Goal: Check status: Check status

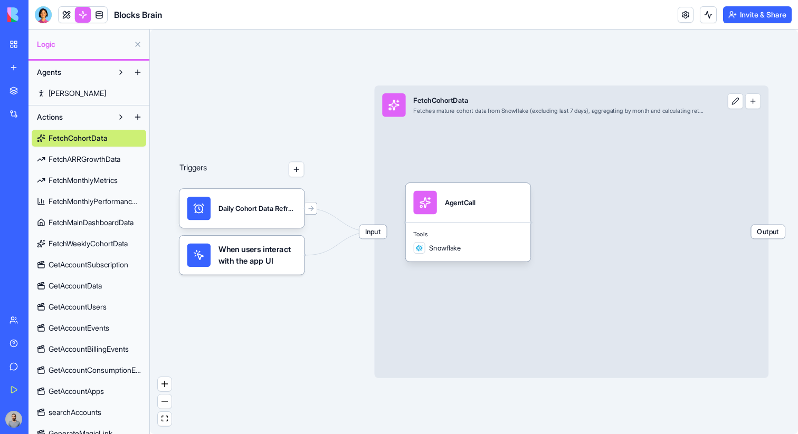
scroll to position [53, 0]
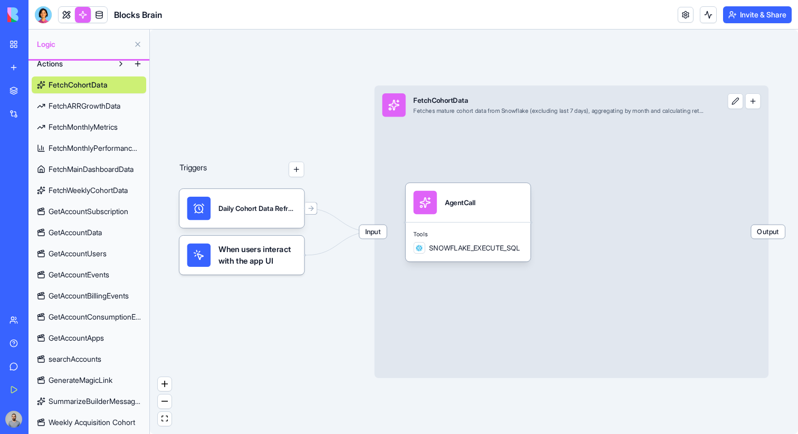
click at [120, 423] on span "Weekly Acquisition Cohort" at bounding box center [92, 422] width 87 height 11
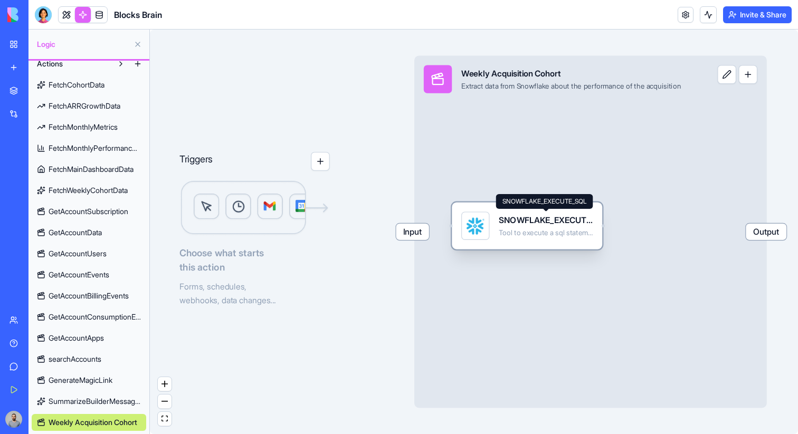
click at [543, 218] on div "SNOWFLAKE_EXECUTE_SQL" at bounding box center [546, 220] width 94 height 12
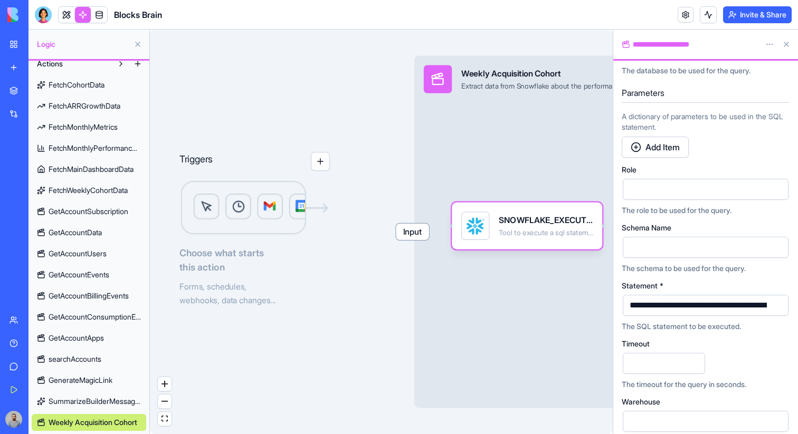
scroll to position [200, 0]
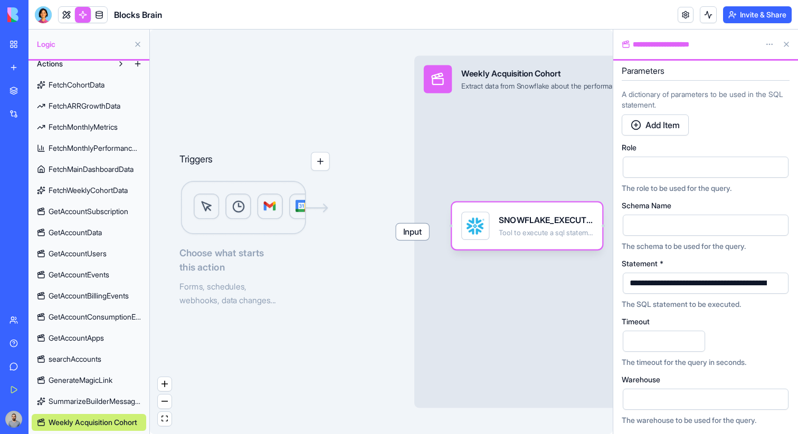
click at [780, 284] on button "button" at bounding box center [777, 283] width 17 height 17
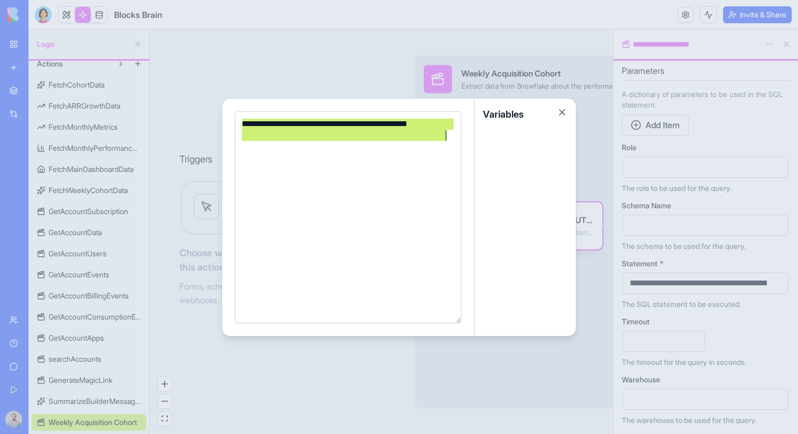
click at [266, 126] on div "**********" at bounding box center [346, 130] width 216 height 24
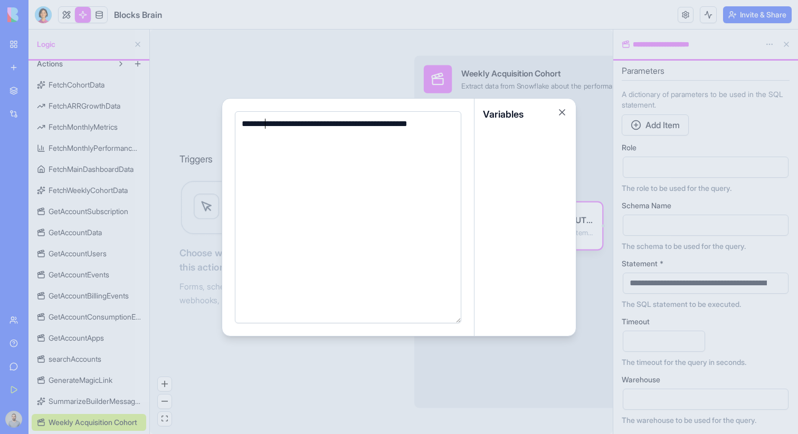
click at [319, 66] on div at bounding box center [399, 217] width 798 height 434
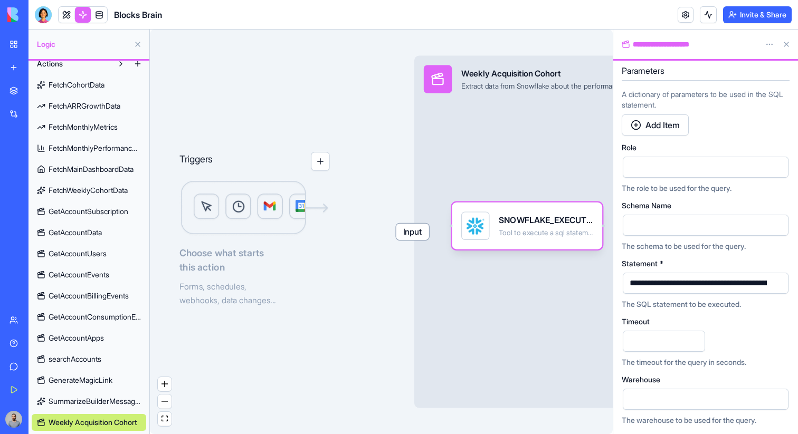
click at [398, 225] on span "Input" at bounding box center [412, 232] width 33 height 16
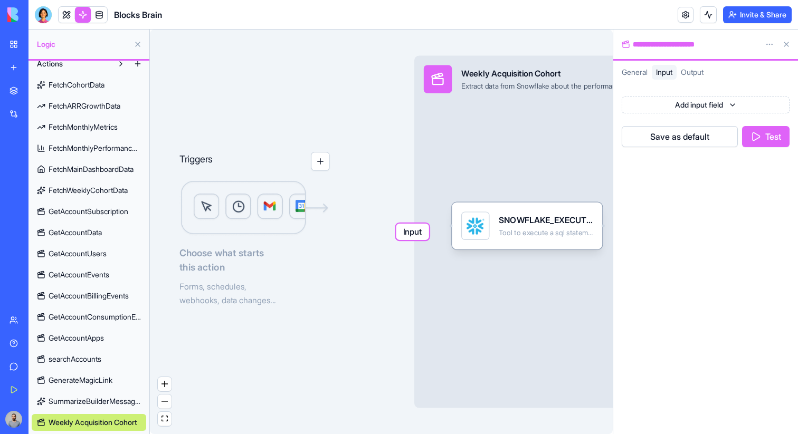
click at [767, 139] on button "Test" at bounding box center [765, 136] width 47 height 21
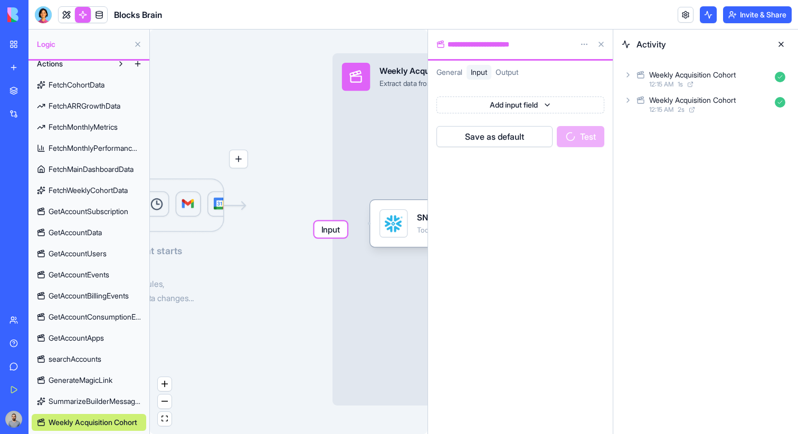
click at [726, 81] on div "12:15 AM 1 s" at bounding box center [709, 84] width 121 height 8
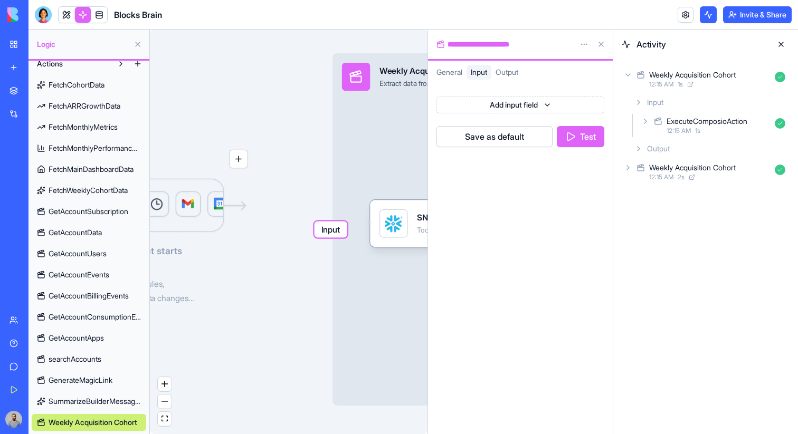
click at [725, 141] on div "Output" at bounding box center [709, 148] width 159 height 19
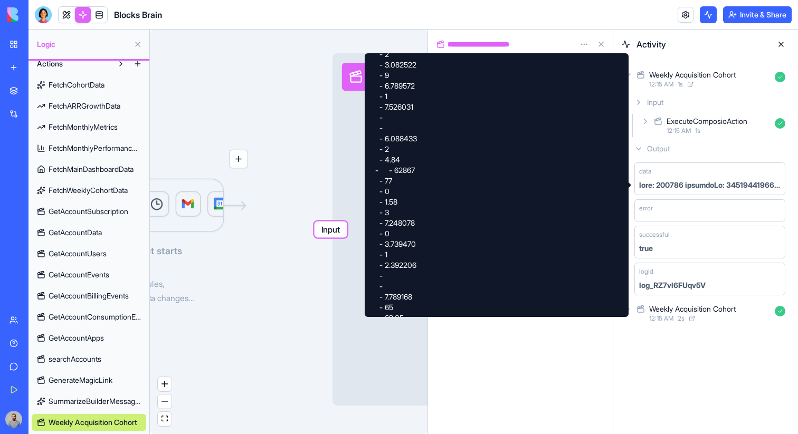
scroll to position [3579, 0]
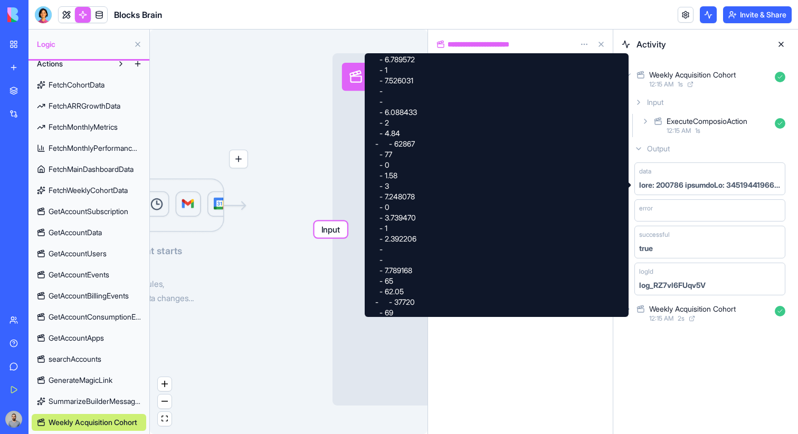
click at [507, 420] on div "Add input field Save as default Test" at bounding box center [520, 257] width 185 height 355
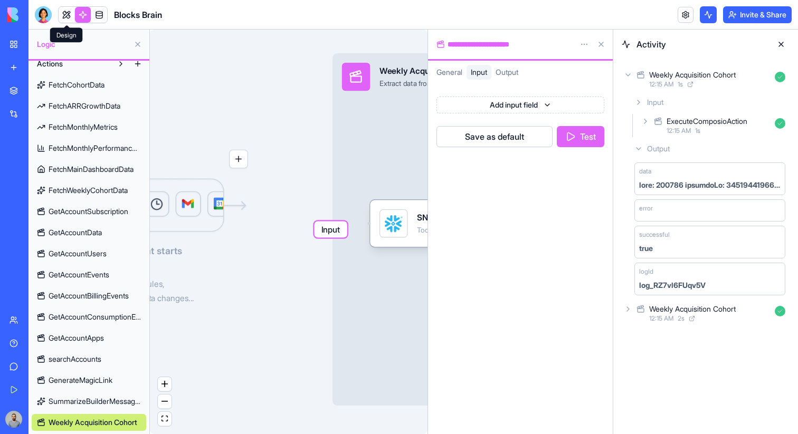
click at [69, 20] on link at bounding box center [67, 15] width 16 height 16
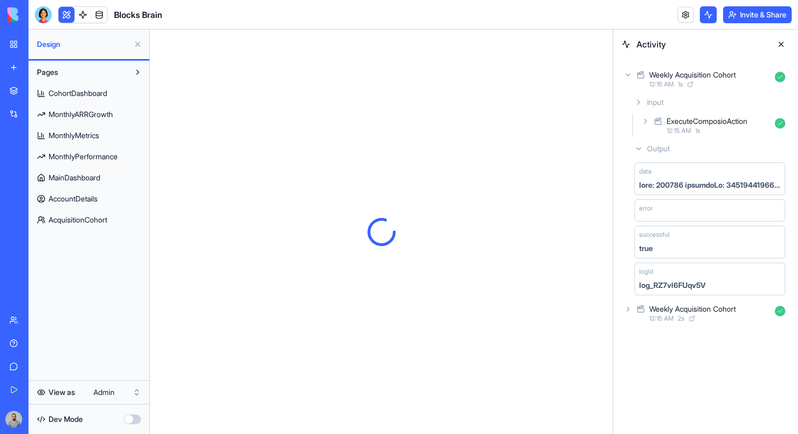
click at [781, 43] on button at bounding box center [780, 44] width 17 height 17
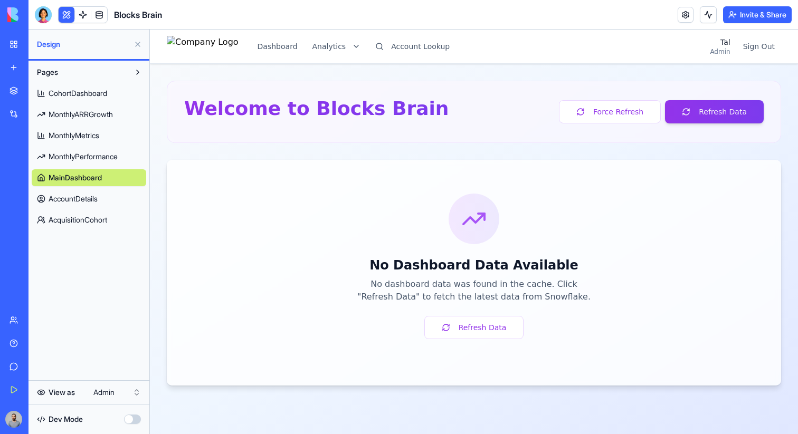
click at [140, 45] on button at bounding box center [137, 44] width 17 height 17
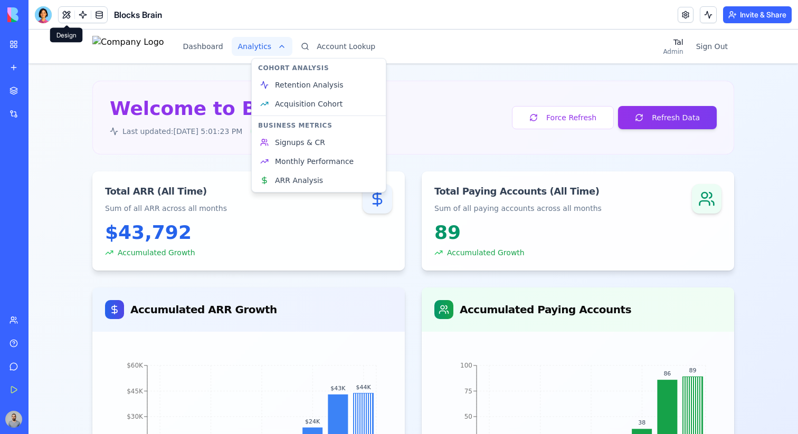
click at [280, 45] on html "Dashboard Analytics Account Lookup Tal Admin Sign Out Welcome to Blocks Brain L…" at bounding box center [412, 410] width 769 height 761
click at [321, 99] on span "Acquisition Cohort" at bounding box center [309, 104] width 68 height 11
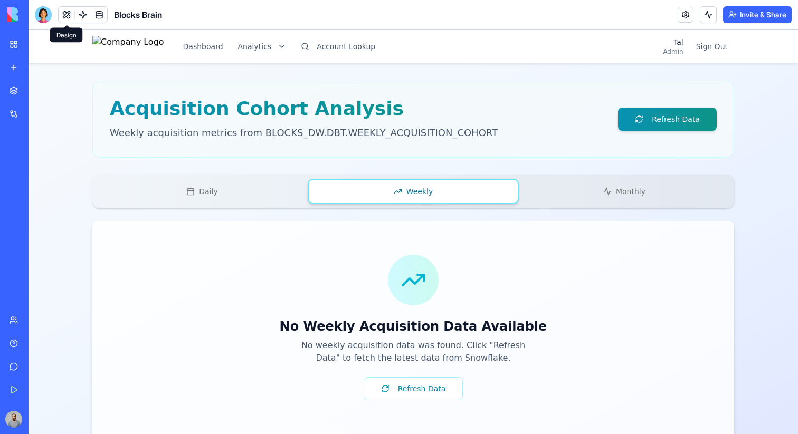
scroll to position [30, 0]
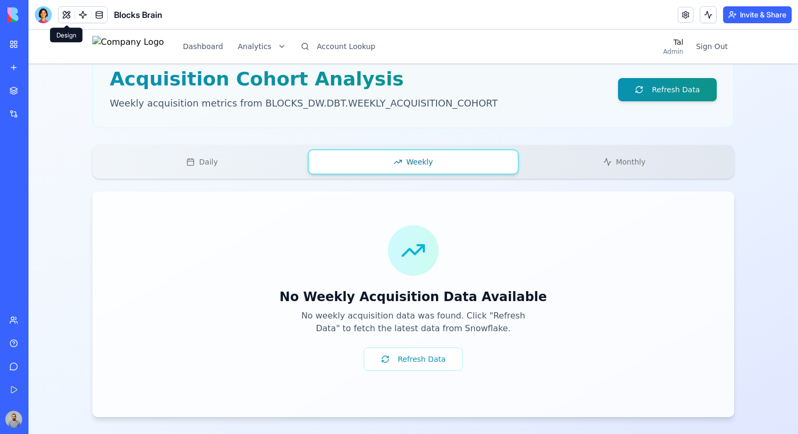
click at [241, 167] on button "Daily" at bounding box center [202, 161] width 211 height 25
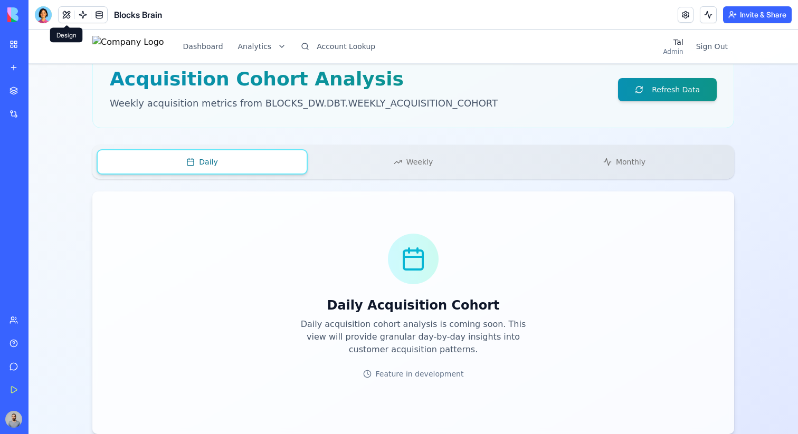
click at [381, 162] on button "Weekly" at bounding box center [413, 161] width 211 height 25
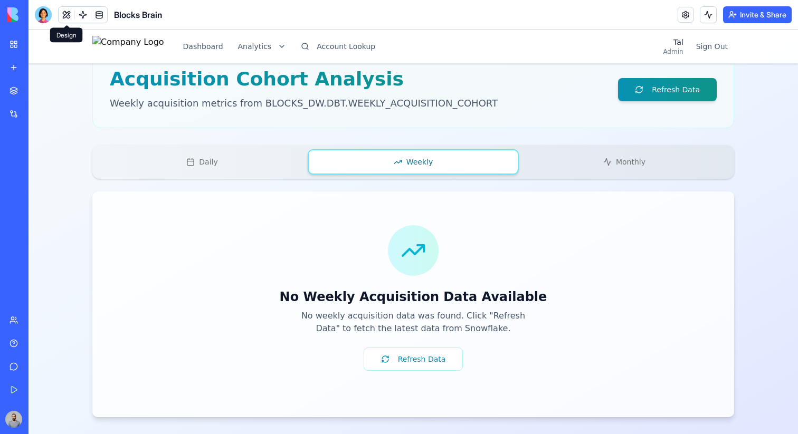
click at [598, 167] on button "Monthly" at bounding box center [624, 161] width 211 height 25
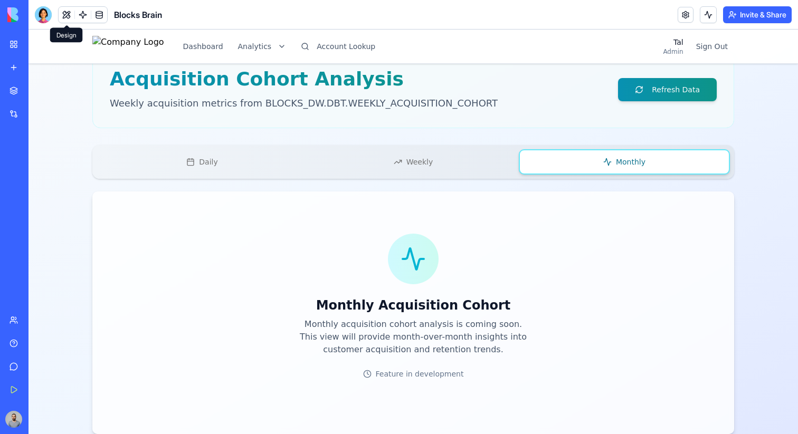
click at [466, 176] on div "Daily Weekly Monthly" at bounding box center [413, 162] width 642 height 34
click at [465, 176] on div "Daily Weekly Monthly" at bounding box center [413, 162] width 642 height 34
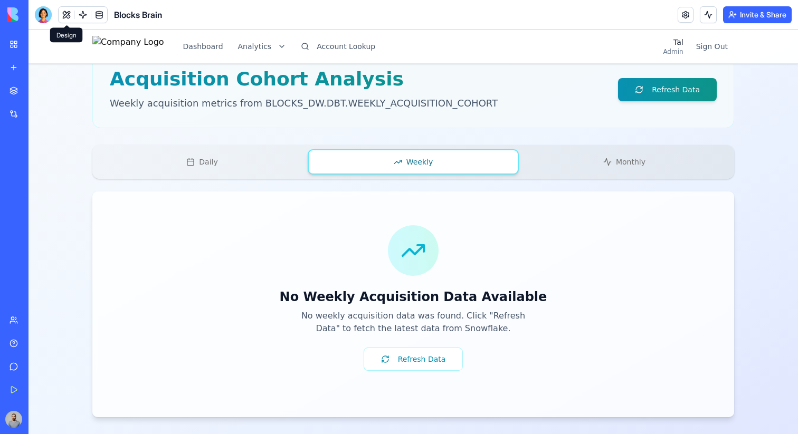
click at [458, 171] on button "Weekly" at bounding box center [413, 161] width 211 height 25
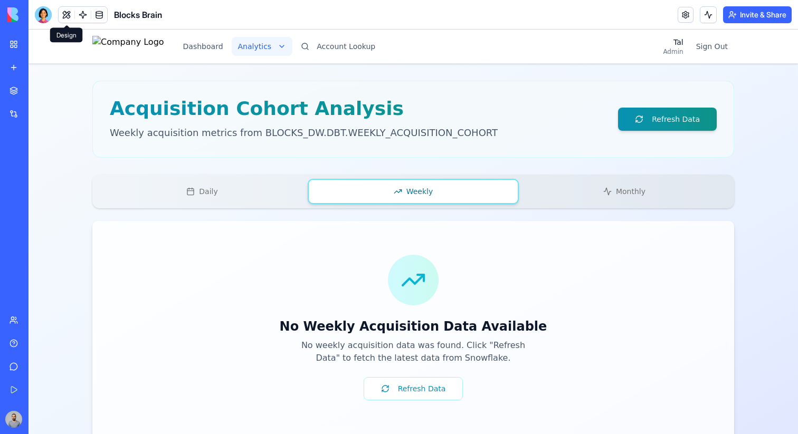
click at [292, 53] on html "Dashboard Analytics Account Lookup Tal Admin Sign Out Acquisition Cohort Analys…" at bounding box center [412, 247] width 769 height 434
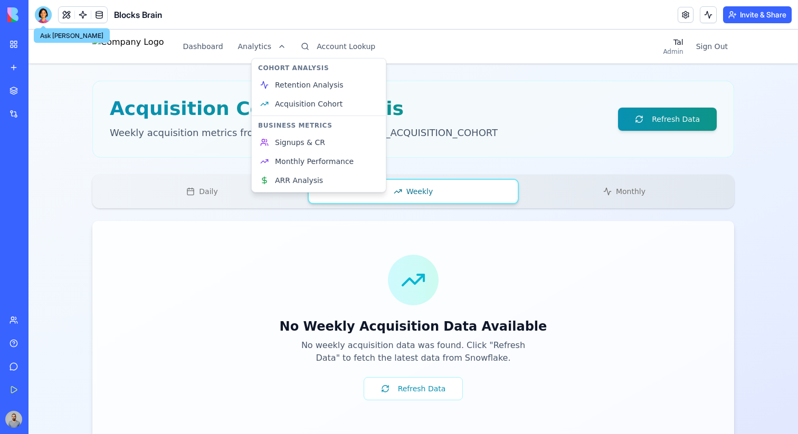
click at [47, 19] on div at bounding box center [43, 14] width 17 height 17
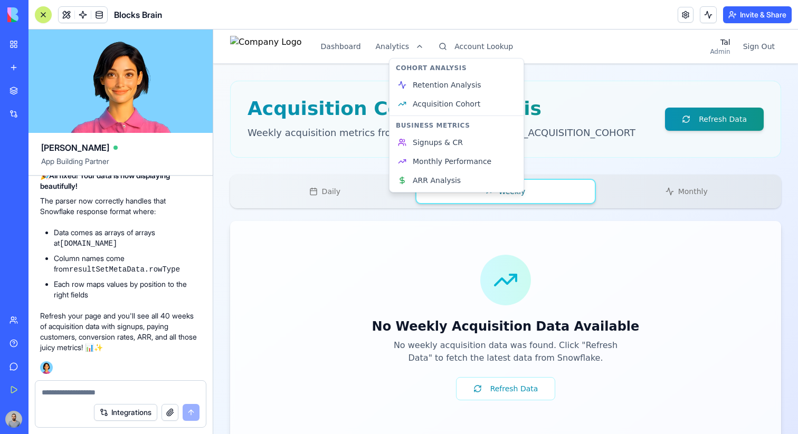
scroll to position [162595, 1]
click at [292, 231] on html "Dashboard Analytics Account Lookup Tal Admin Sign Out Acquisition Cohort Analys…" at bounding box center [505, 247] width 585 height 434
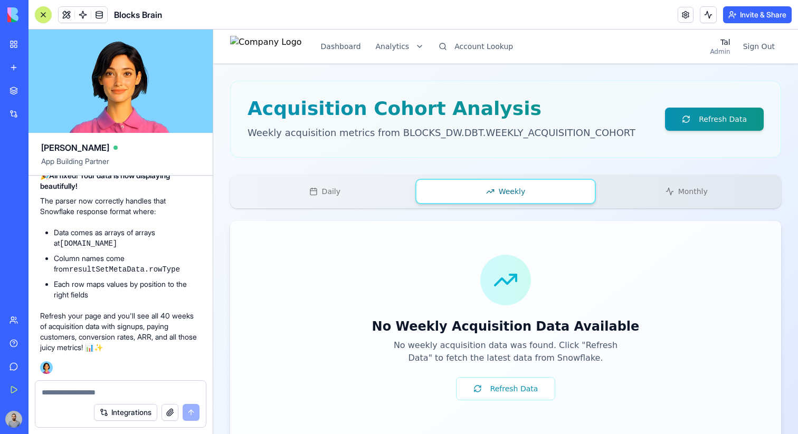
scroll to position [160419, 1]
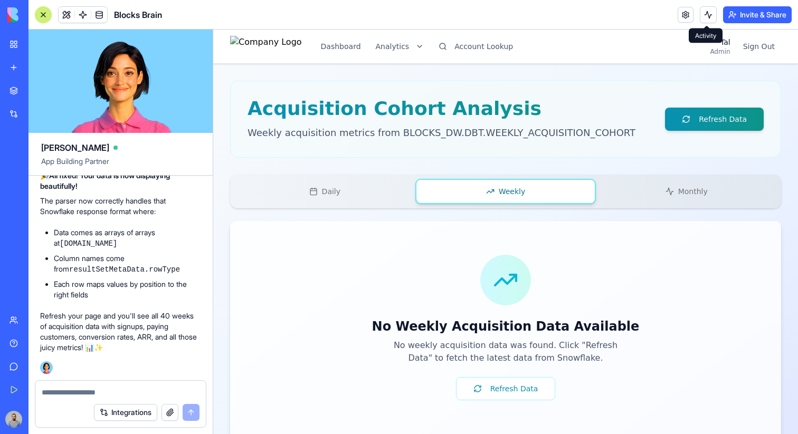
click at [706, 21] on button at bounding box center [708, 14] width 17 height 17
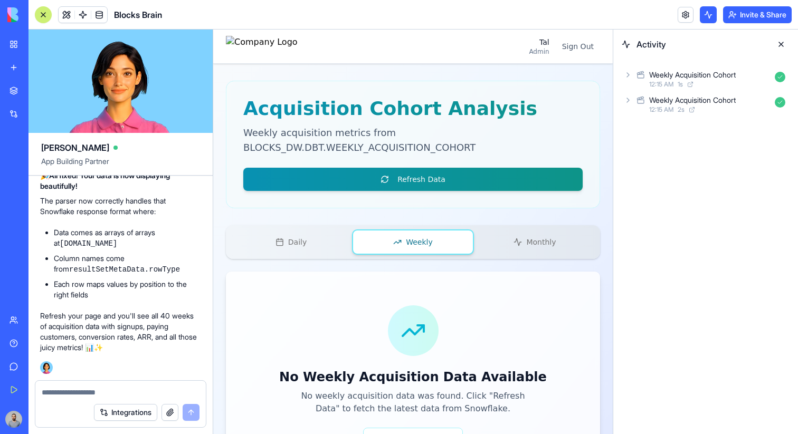
click at [697, 83] on div "12:15 AM 1 s" at bounding box center [709, 84] width 121 height 8
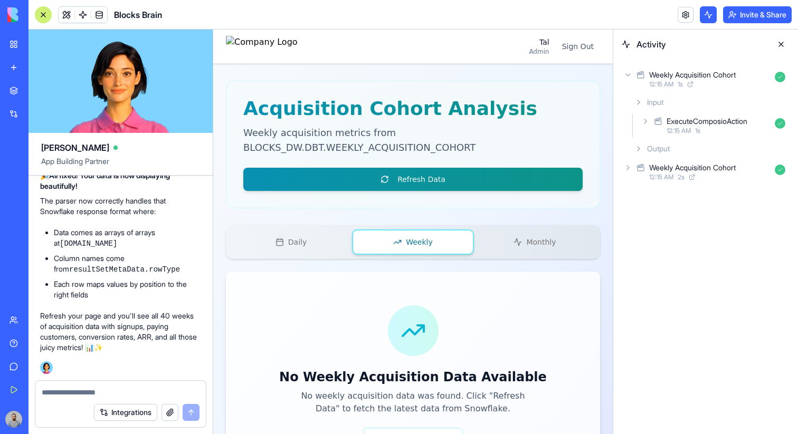
click at [692, 155] on div "Output" at bounding box center [709, 148] width 159 height 19
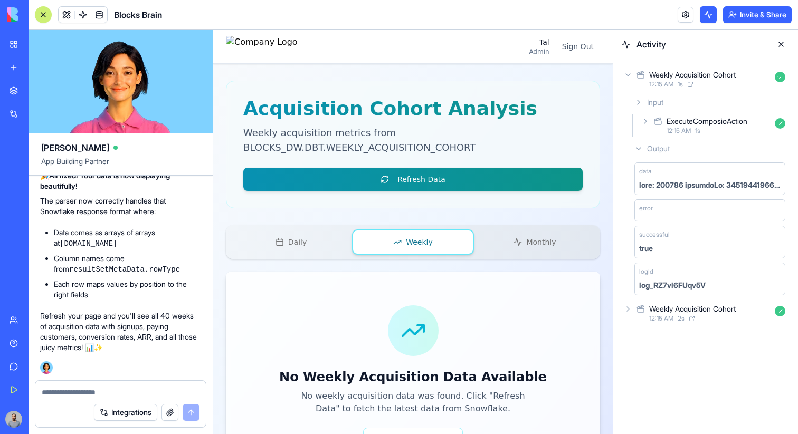
click at [81, 18] on link at bounding box center [83, 15] width 16 height 16
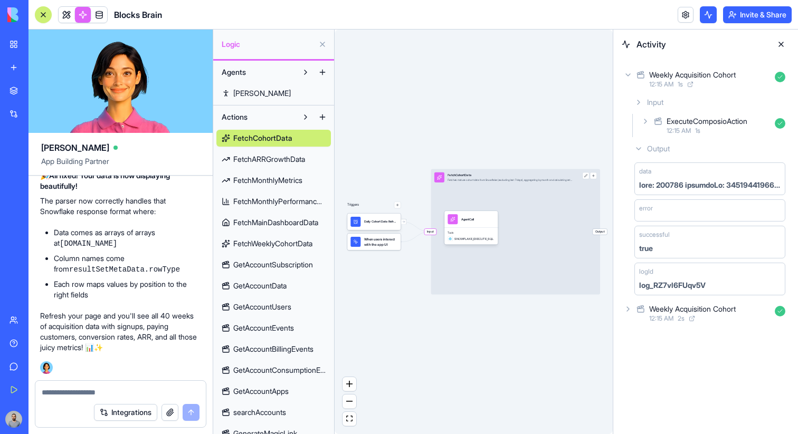
scroll to position [53, 0]
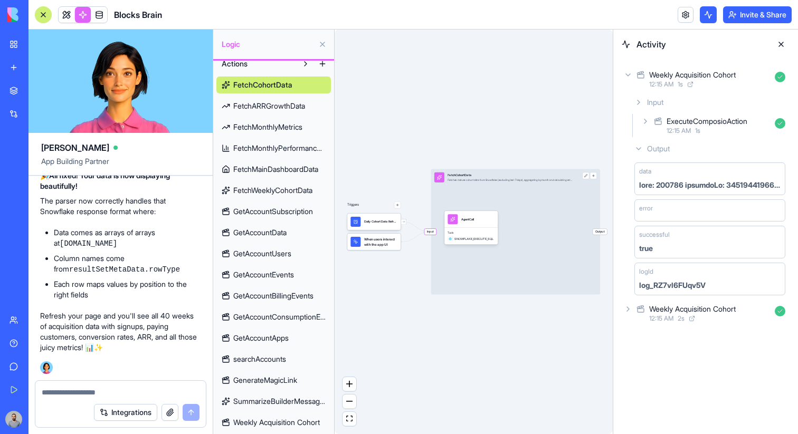
click at [284, 417] on span "Weekly Acquisition Cohort" at bounding box center [276, 422] width 87 height 11
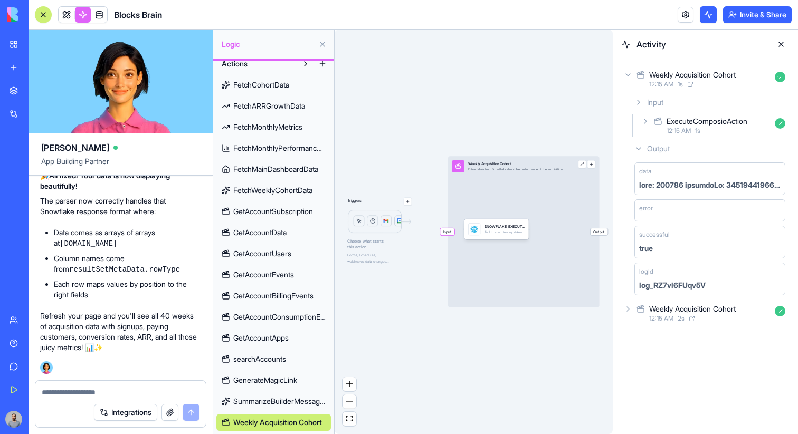
click at [546, 248] on div "Input Weekly Acquisition Cohort Extract data from Snowflake about the performan…" at bounding box center [523, 231] width 151 height 151
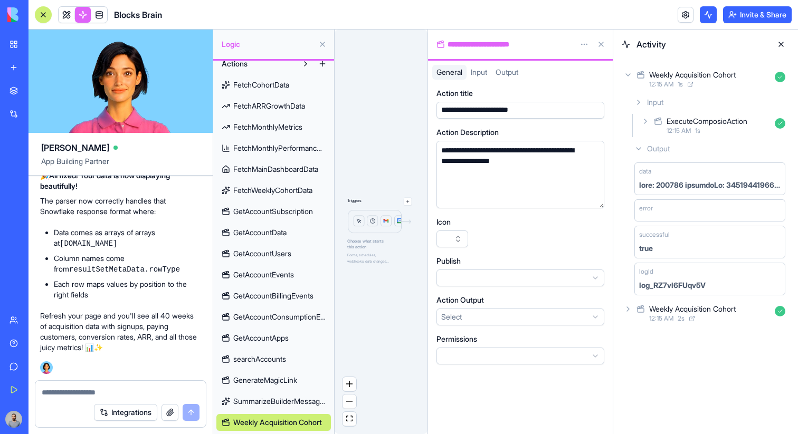
click at [782, 46] on button at bounding box center [780, 44] width 17 height 17
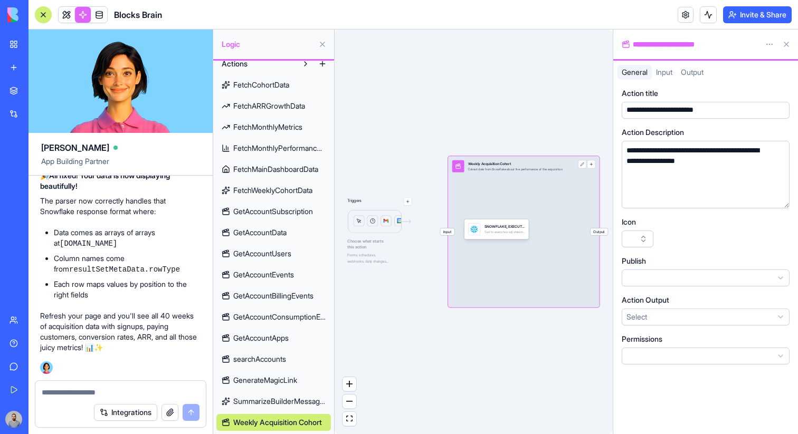
click at [536, 266] on div "Input Weekly Acquisition Cohort Extract data from Snowflake about the performan…" at bounding box center [523, 231] width 151 height 151
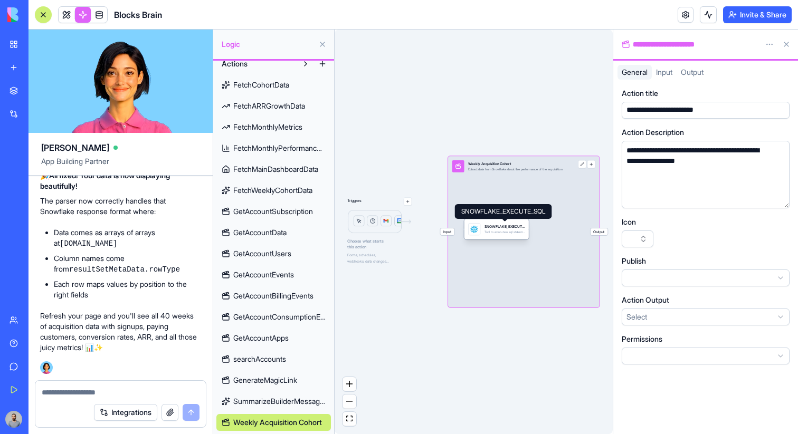
click at [498, 230] on div "SNOWFLAKE_EXECUTE_SQL Tool to execute a sql statement and return the resulting …" at bounding box center [504, 229] width 40 height 12
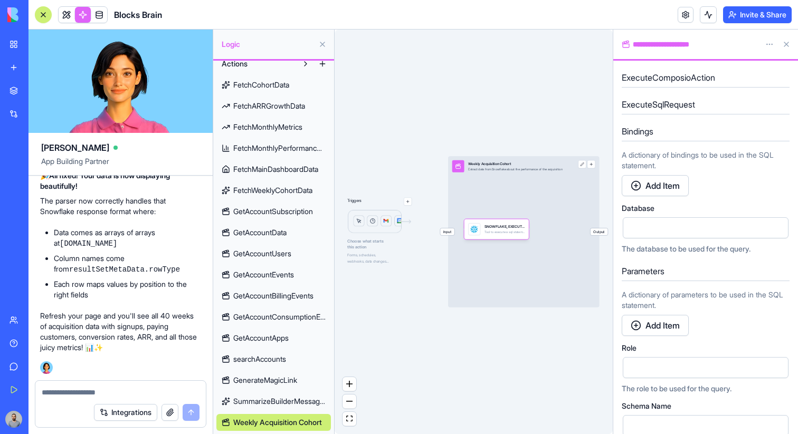
click at [768, 45] on html "My Workspace New app Marketplace Integrations Recent Medical Shift Manager Doct…" at bounding box center [399, 217] width 798 height 434
click at [734, 68] on span "State" at bounding box center [738, 66] width 17 height 11
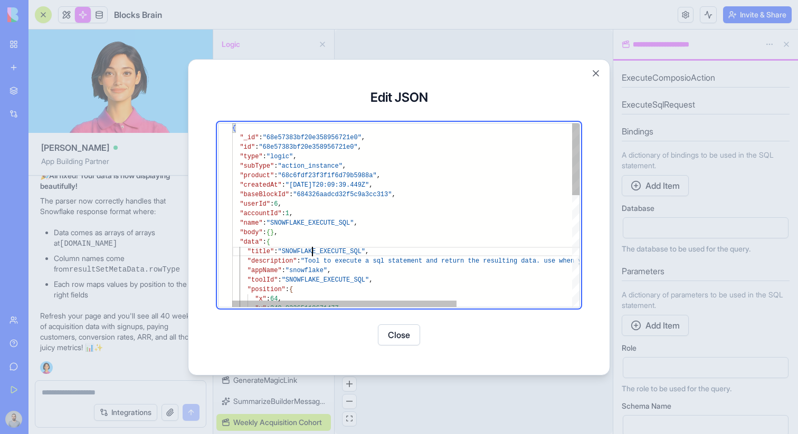
click at [311, 251] on div "{ "_id" : "68e57383bf20e358956721e0" , "id" : "68e57383bf20e358956721e0" , "typ…" at bounding box center [494, 357] width 525 height 469
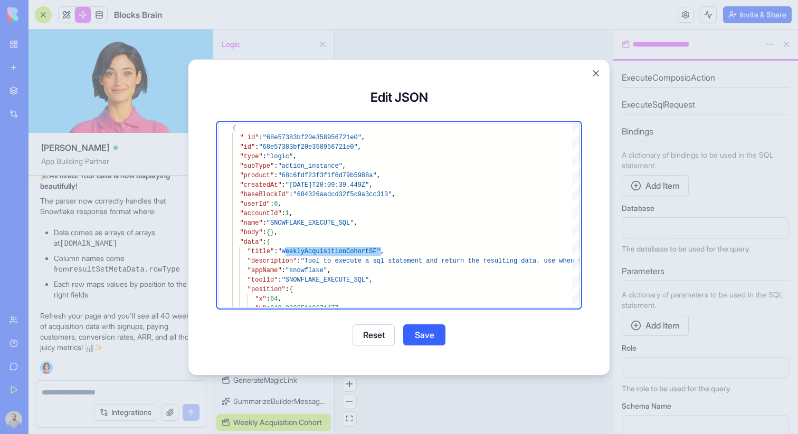
type textarea "**********"
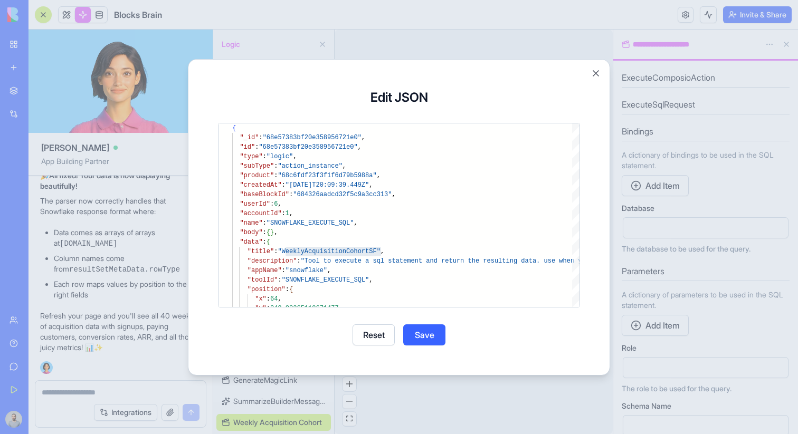
click at [413, 330] on button "Save" at bounding box center [424, 334] width 42 height 21
click at [384, 341] on button "Close" at bounding box center [399, 334] width 42 height 21
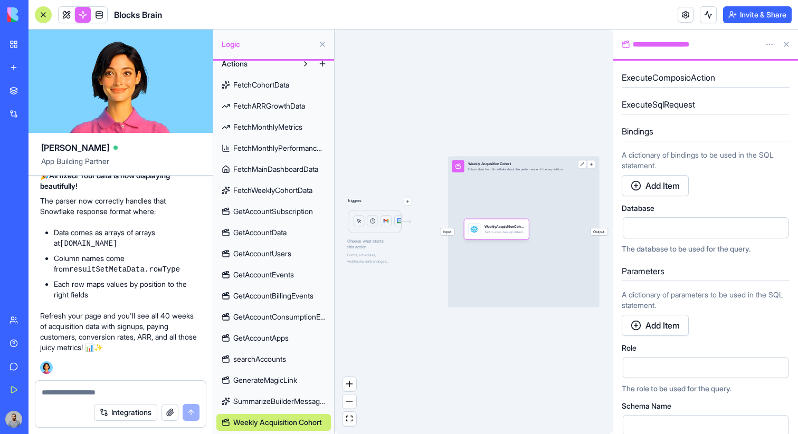
click at [700, 41] on div "**********" at bounding box center [689, 44] width 135 height 11
paste div
click at [575, 101] on div "Triggers Choose what starts this action Forms, schedules, webhooks, data change…" at bounding box center [473, 232] width 278 height 405
click at [560, 212] on div "Input Weekly Acquisition Cohort Extract data from Snowflake about the performan…" at bounding box center [523, 231] width 151 height 151
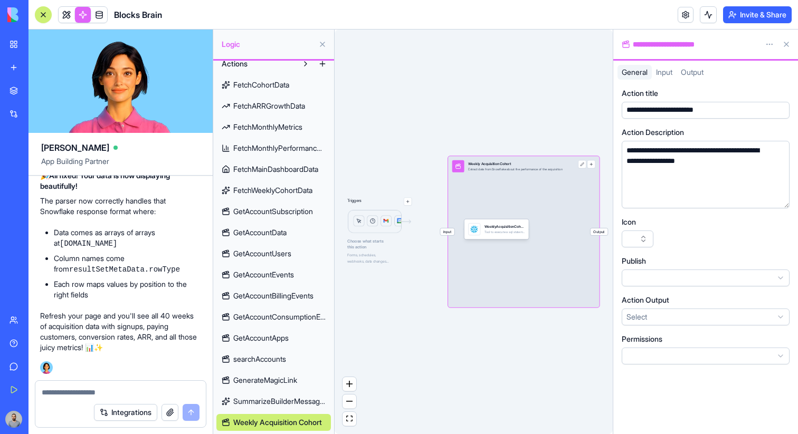
click at [675, 313] on html "My Workspace New app Marketplace Integrations Recent Medical Shift Manager Doct…" at bounding box center [399, 217] width 798 height 434
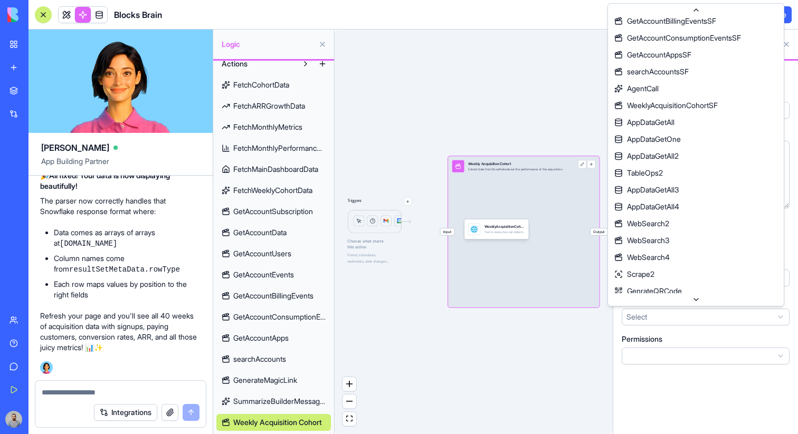
scroll to position [305, 0]
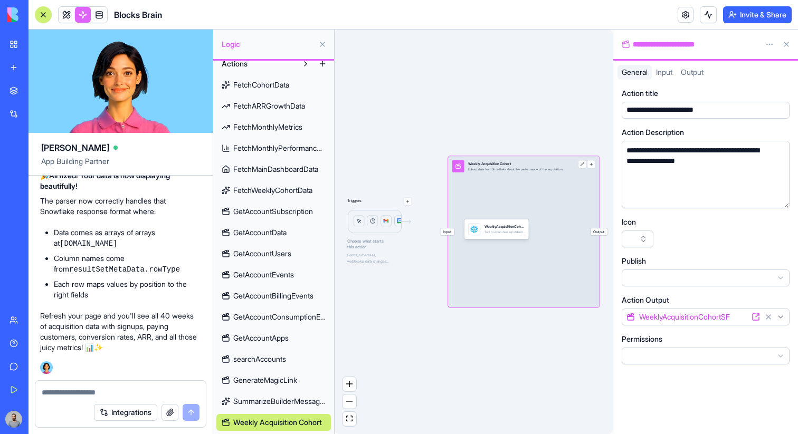
click at [448, 232] on span "Input" at bounding box center [447, 231] width 14 height 7
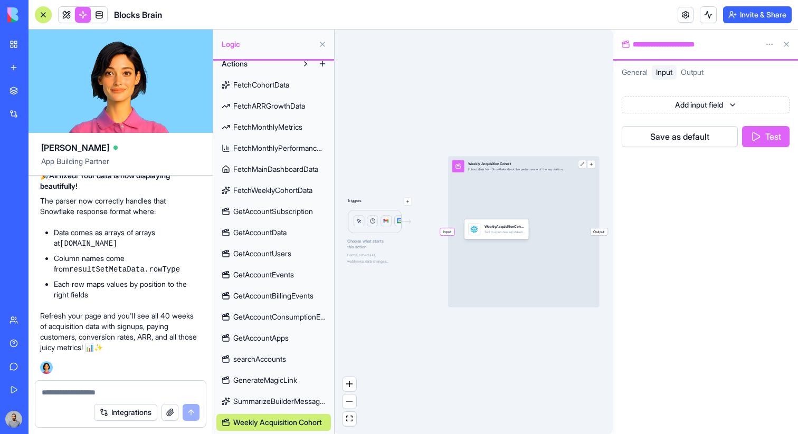
click at [759, 134] on button "Test" at bounding box center [765, 136] width 47 height 21
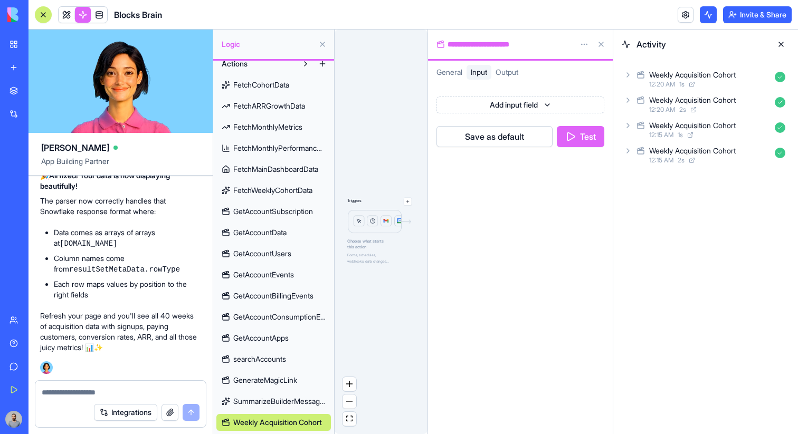
scroll to position [162497, 1]
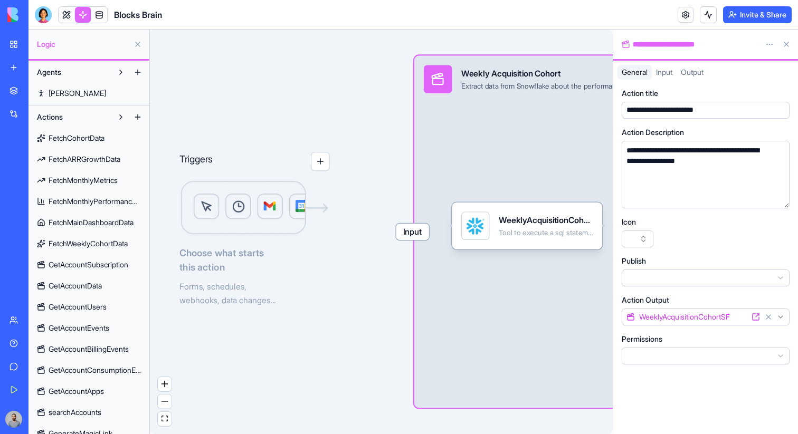
click at [39, 15] on div at bounding box center [43, 14] width 17 height 17
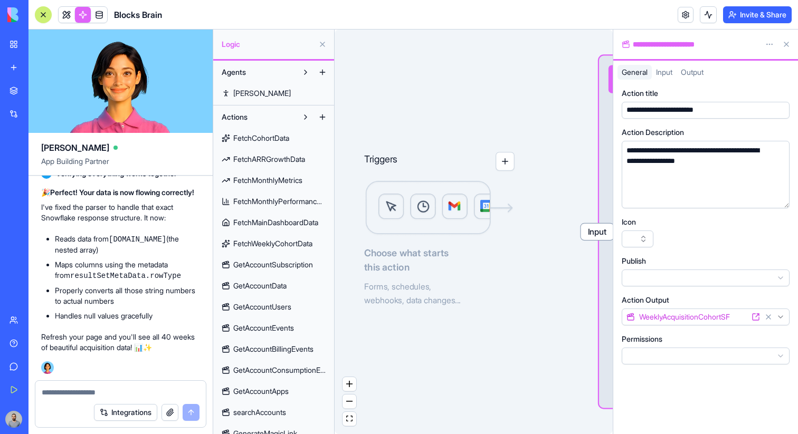
scroll to position [165348, 0]
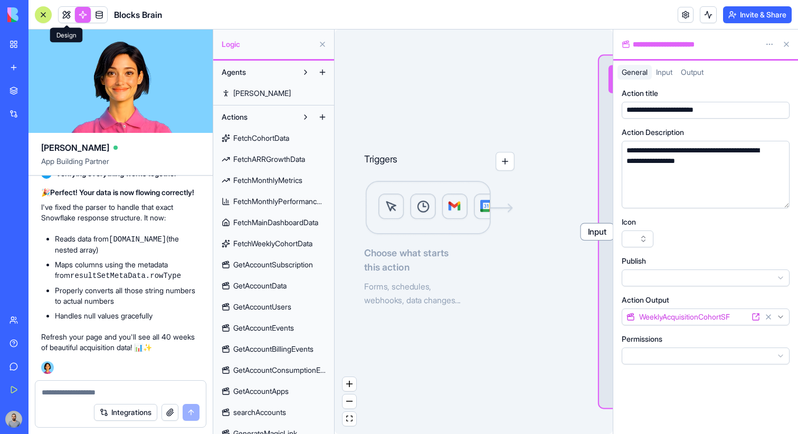
click at [68, 14] on link at bounding box center [67, 15] width 16 height 16
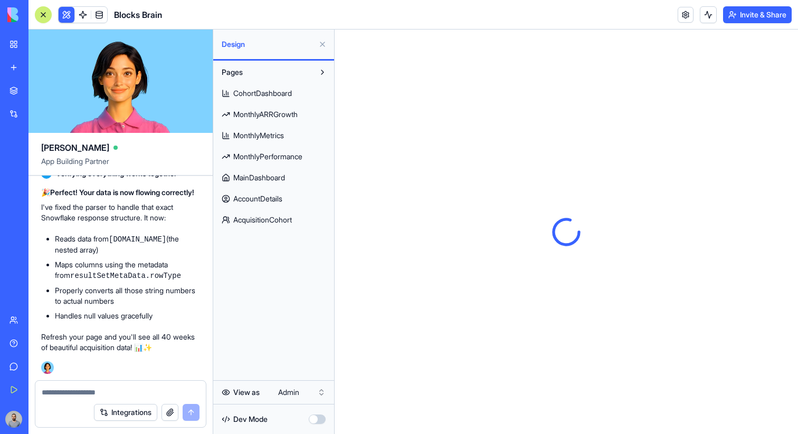
click at [320, 45] on button at bounding box center [322, 44] width 17 height 17
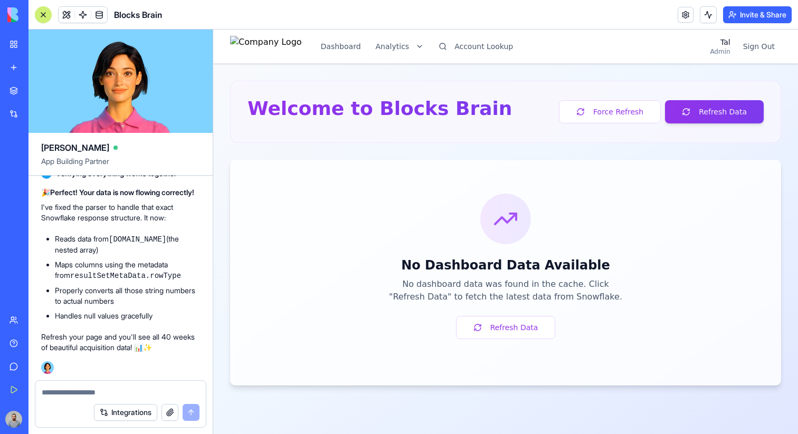
click at [47, 21] on button at bounding box center [43, 14] width 17 height 17
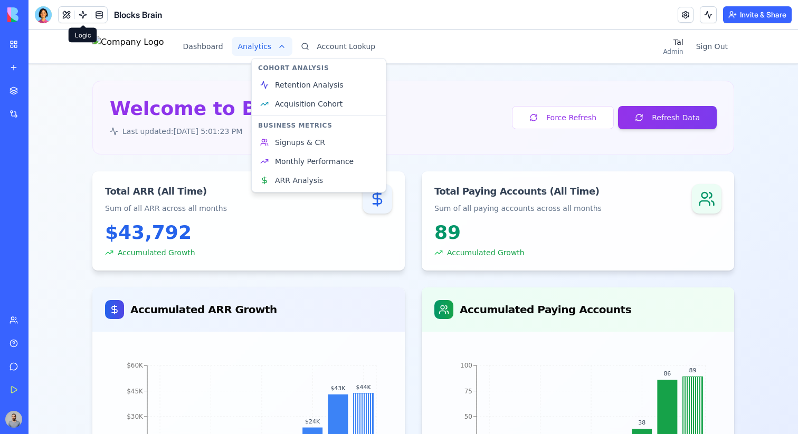
click at [271, 46] on html "Dashboard Analytics Account Lookup Tal Admin Sign Out Welcome to Blocks Brain L…" at bounding box center [412, 410] width 769 height 761
click at [321, 106] on span "Acquisition Cohort" at bounding box center [309, 104] width 68 height 11
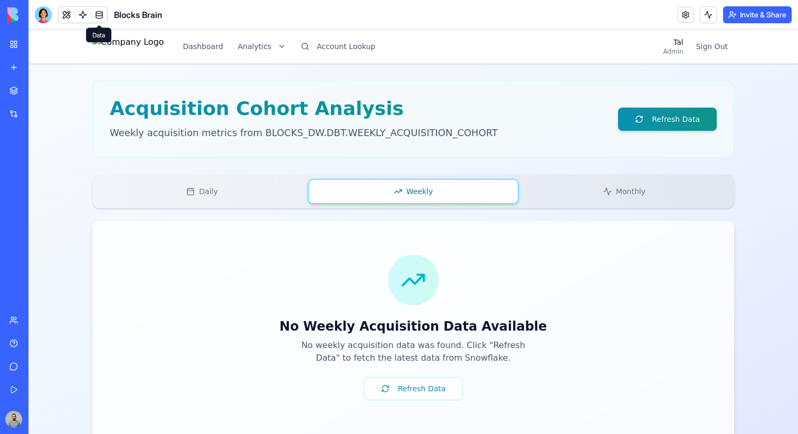
click at [234, 200] on button "Daily" at bounding box center [202, 191] width 211 height 25
click at [420, 192] on button "Weekly" at bounding box center [413, 191] width 211 height 25
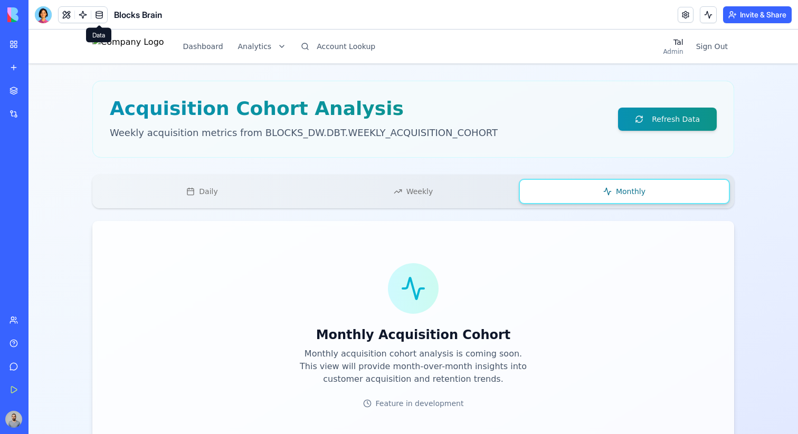
click at [584, 204] on button "Monthly" at bounding box center [624, 191] width 211 height 25
click at [404, 202] on button "Weekly" at bounding box center [413, 191] width 211 height 25
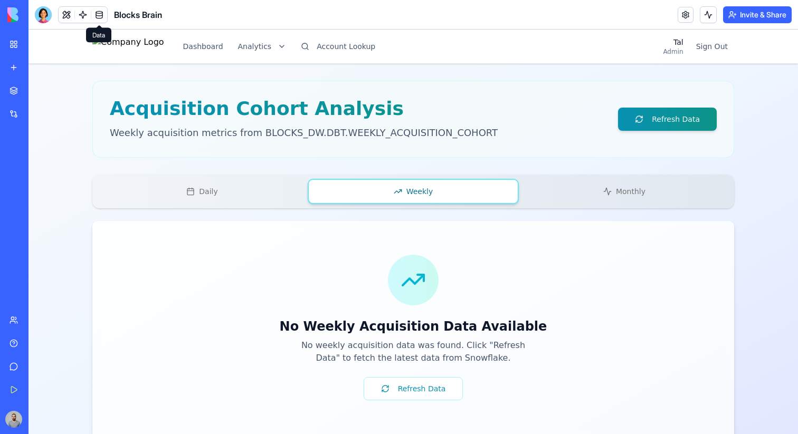
scroll to position [30, 0]
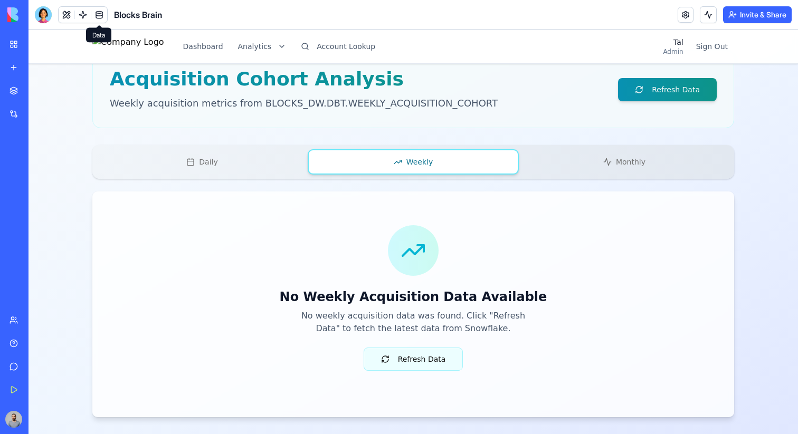
click at [386, 356] on button "Refresh Data" at bounding box center [414, 359] width 100 height 23
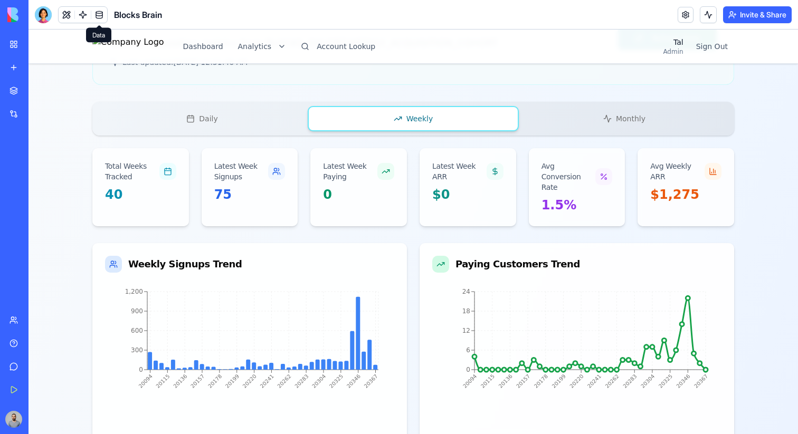
scroll to position [28, 0]
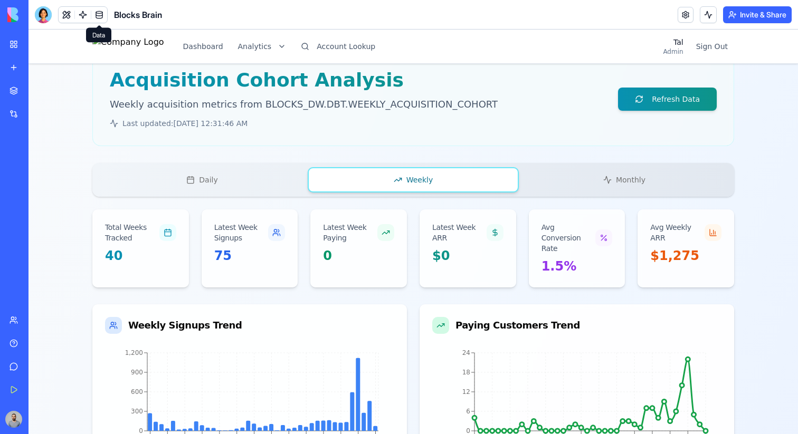
click at [557, 186] on button "Monthly" at bounding box center [624, 179] width 211 height 25
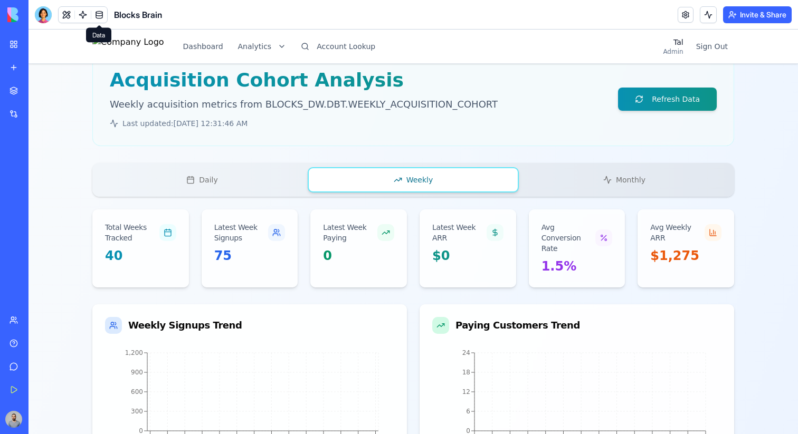
click at [479, 178] on button "Weekly" at bounding box center [413, 179] width 211 height 25
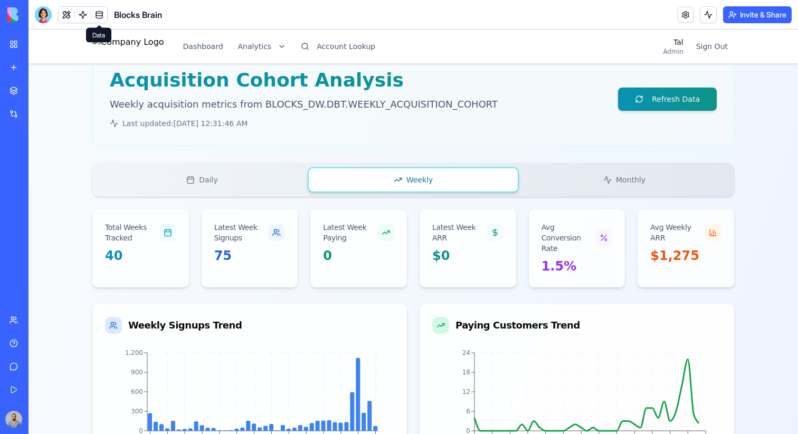
click at [264, 192] on button "Daily" at bounding box center [202, 179] width 211 height 25
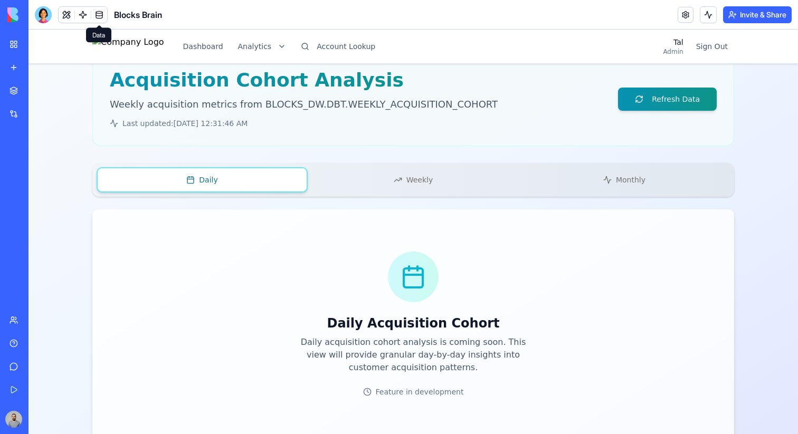
click at [343, 178] on button "Weekly" at bounding box center [413, 179] width 211 height 25
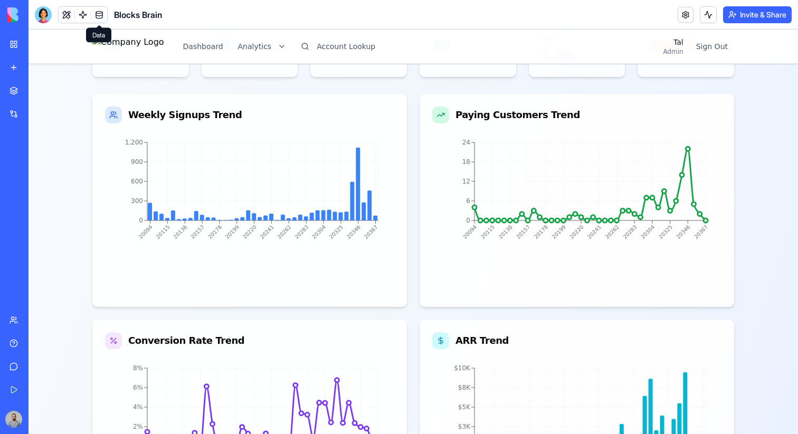
scroll to position [217, 0]
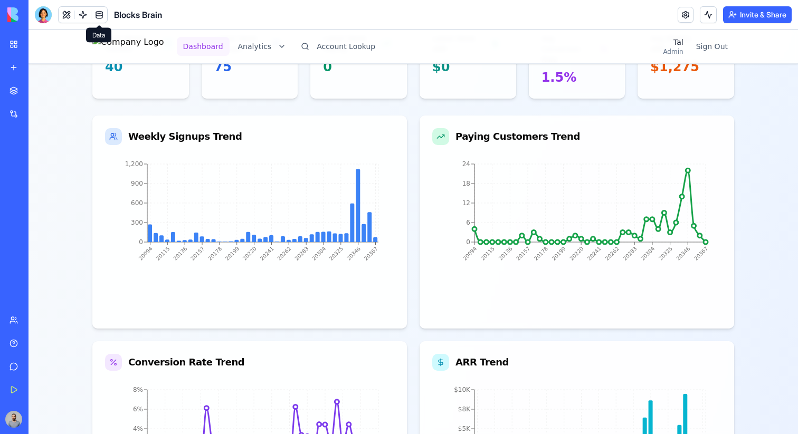
click at [230, 43] on button "Dashboard" at bounding box center [203, 46] width 53 height 19
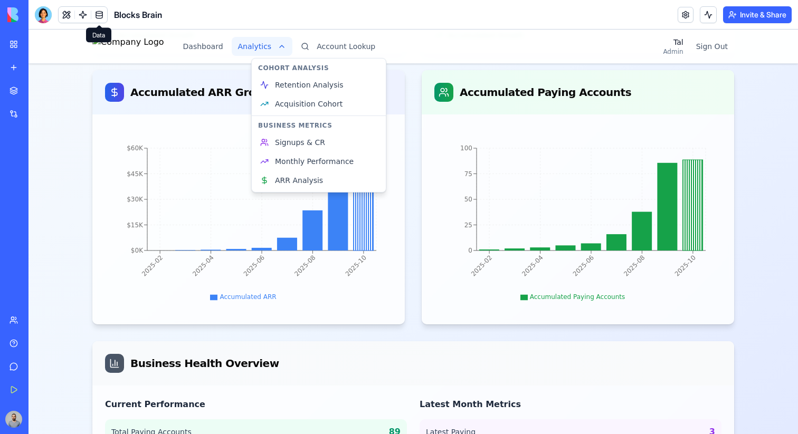
click at [265, 44] on html "Dashboard Analytics Account Lookup Tal Admin Sign Out Welcome to Blocks Brain L…" at bounding box center [412, 192] width 769 height 761
click at [322, 109] on link "Acquisition Cohort" at bounding box center [319, 103] width 130 height 19
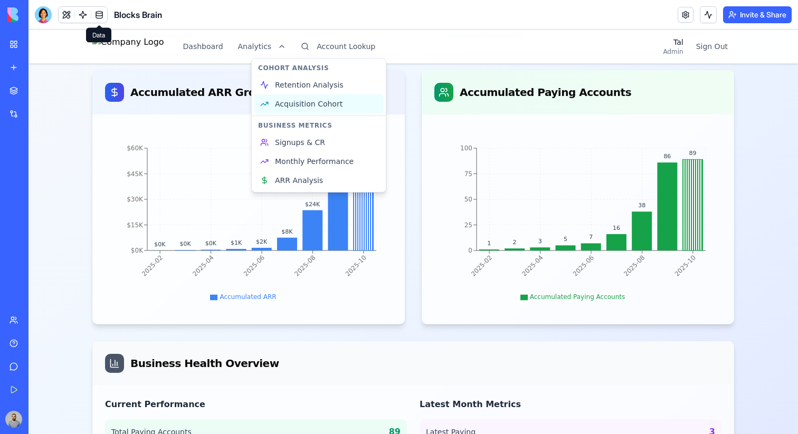
scroll to position [30, 0]
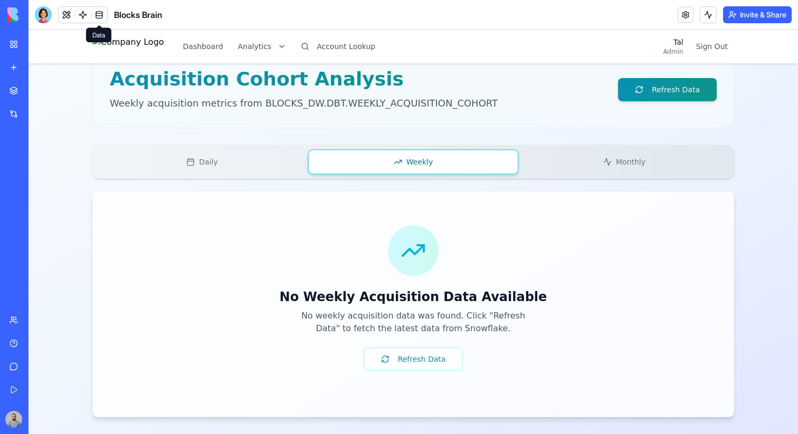
click at [260, 156] on button "Daily" at bounding box center [202, 161] width 211 height 25
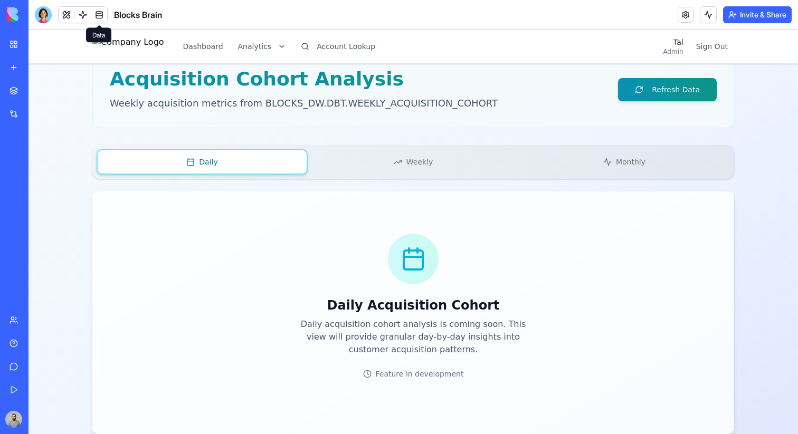
click at [344, 174] on button "Weekly" at bounding box center [413, 161] width 211 height 25
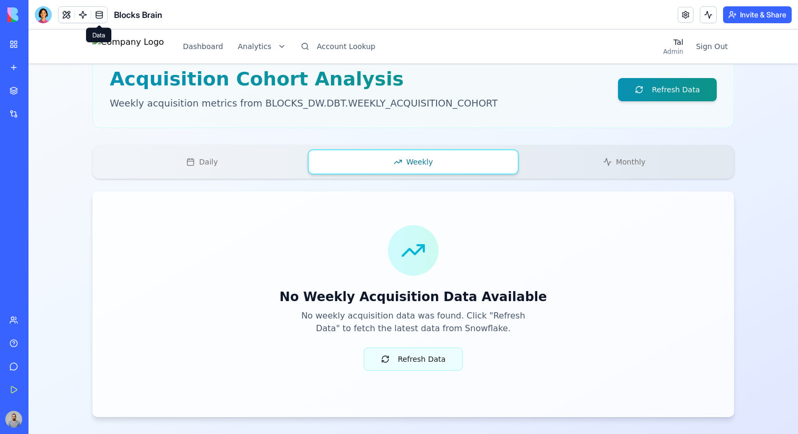
click at [407, 367] on button "Refresh Data" at bounding box center [414, 359] width 100 height 23
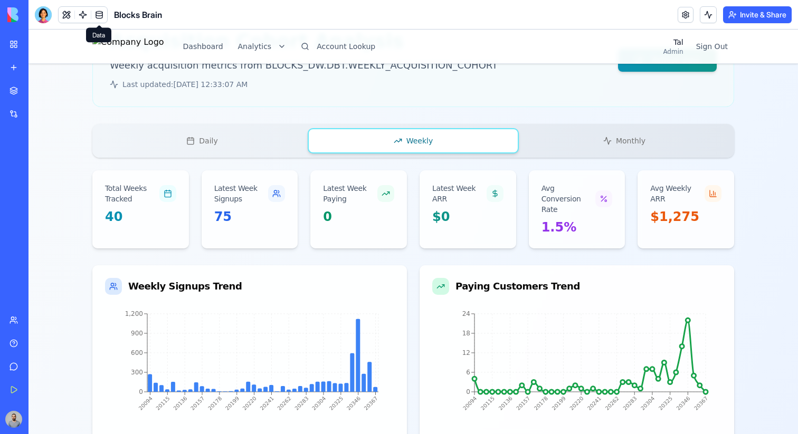
scroll to position [0, 0]
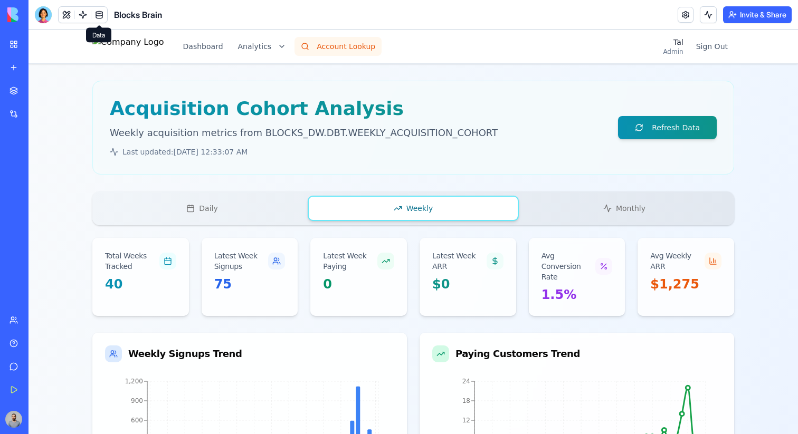
click at [345, 53] on button "Account Lookup" at bounding box center [337, 46] width 87 height 19
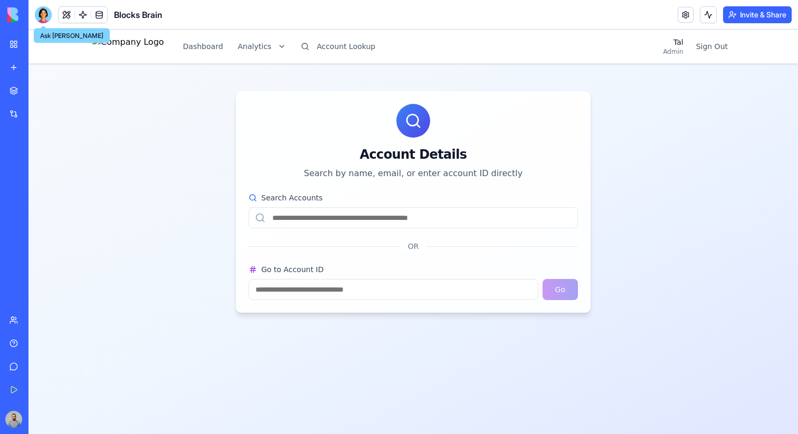
click at [50, 7] on div at bounding box center [43, 14] width 17 height 17
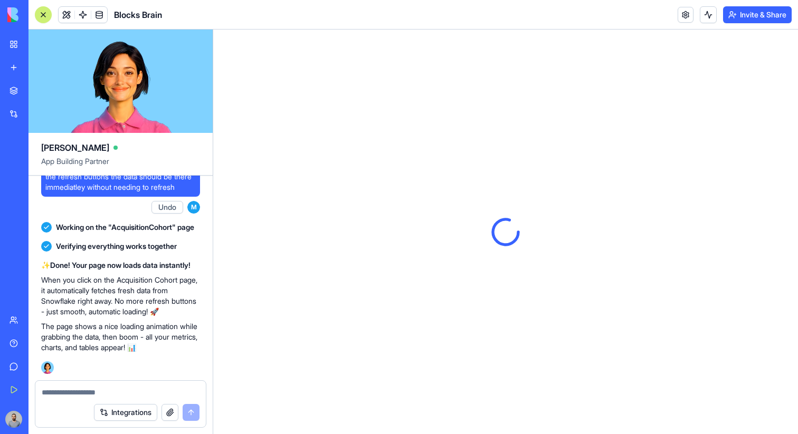
scroll to position [165530, 0]
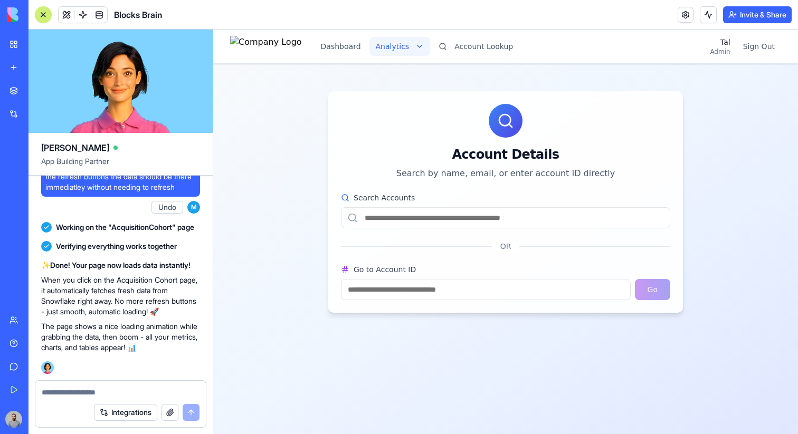
click at [407, 52] on html "Dashboard Analytics Account Lookup Tal Admin Sign Out Account Details Search by…" at bounding box center [505, 232] width 585 height 405
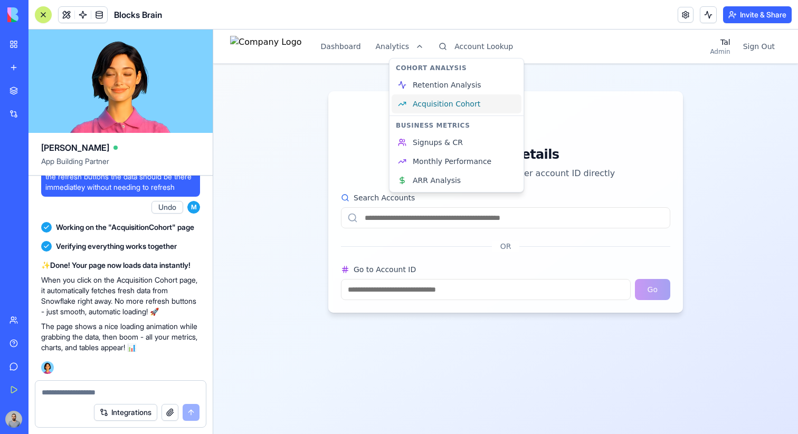
click at [443, 109] on span "Acquisition Cohort" at bounding box center [447, 104] width 68 height 11
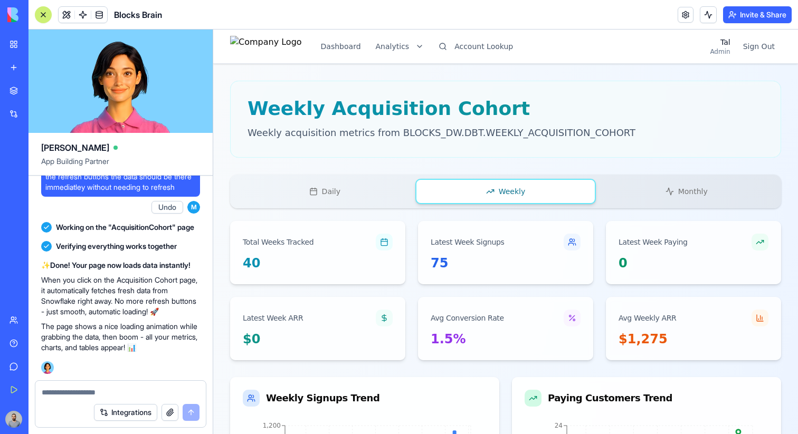
scroll to position [165709, 0]
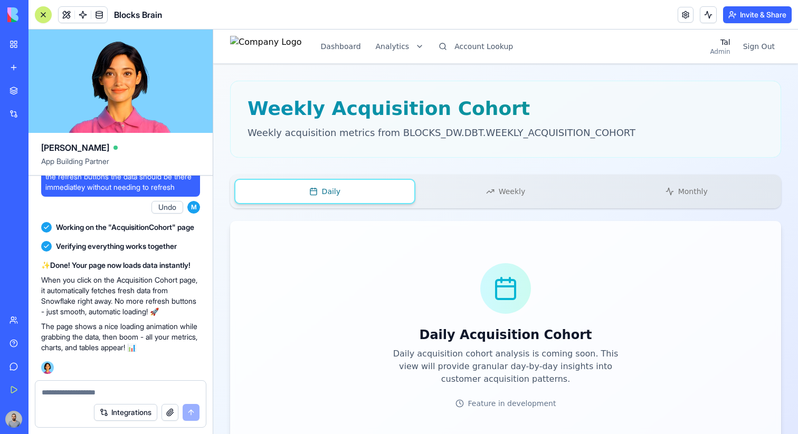
click at [306, 189] on button "Daily" at bounding box center [324, 191] width 181 height 25
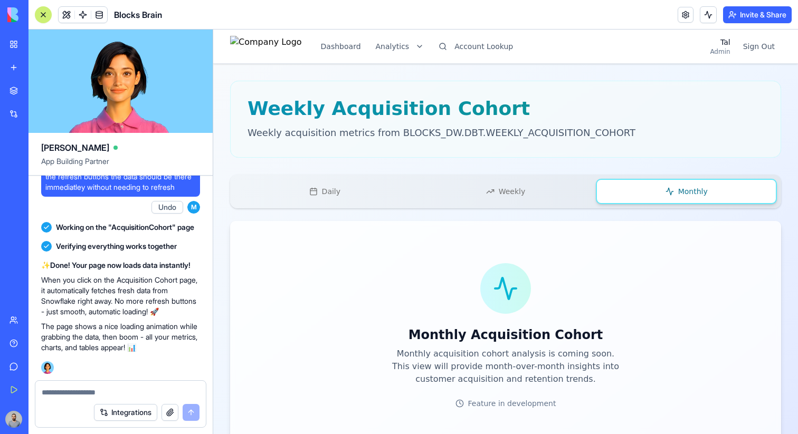
click at [664, 186] on button "Monthly" at bounding box center [686, 191] width 181 height 25
click at [467, 186] on button "Weekly" at bounding box center [505, 191] width 181 height 25
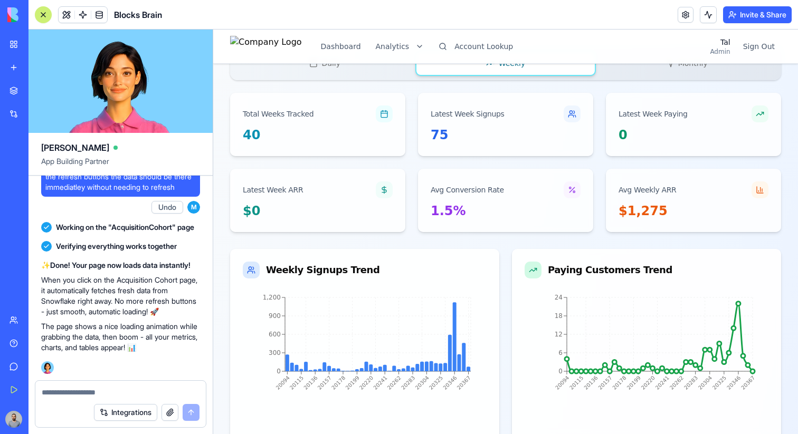
scroll to position [260, 0]
